Goal: Check status: Check status

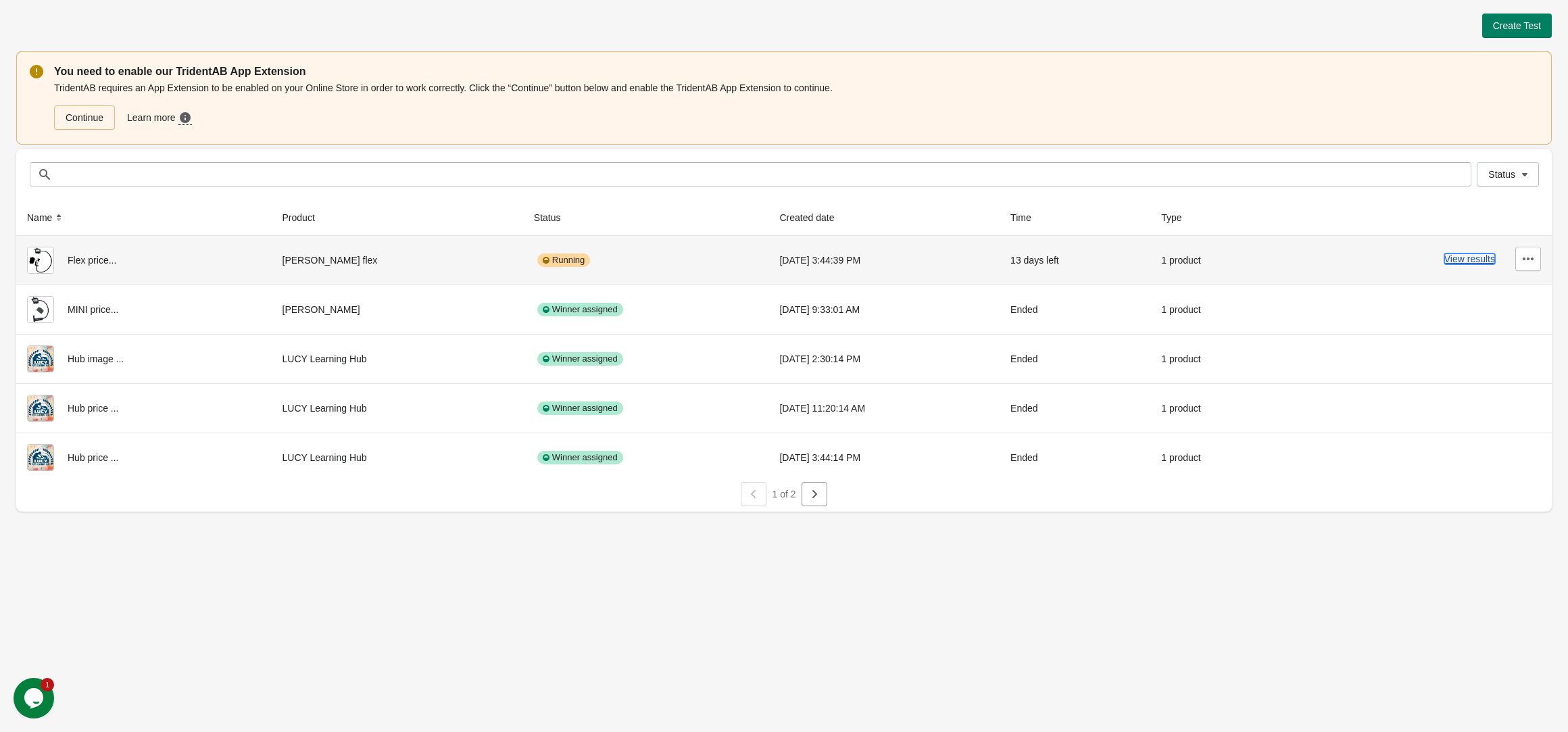
click at [1457, 259] on button "View results" at bounding box center [1469, 259] width 50 height 11
